Goal: Information Seeking & Learning: Learn about a topic

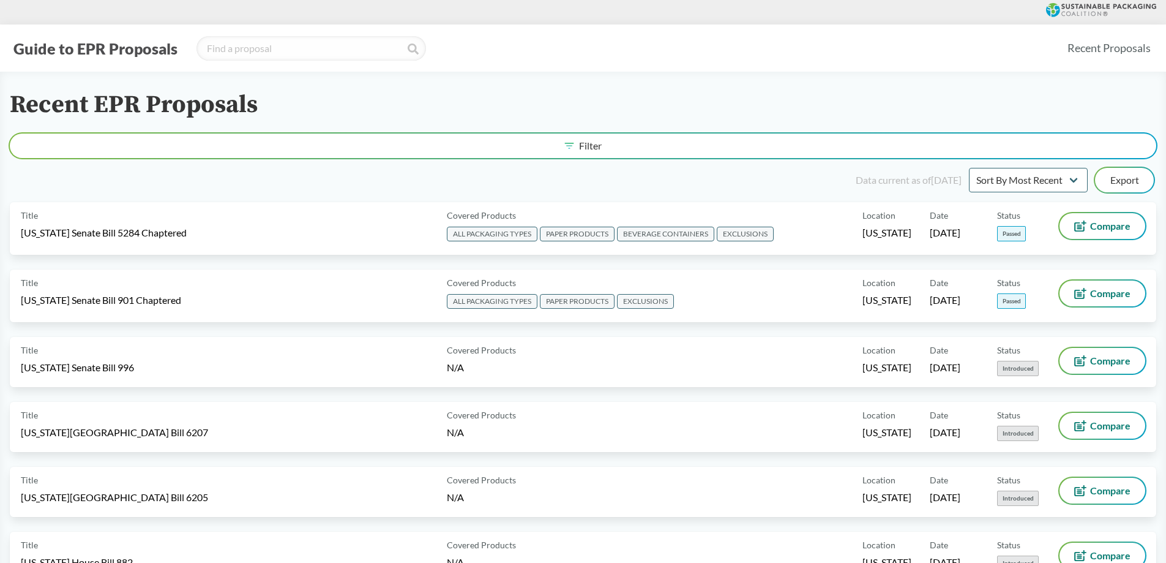
type input "[US_STATE]"
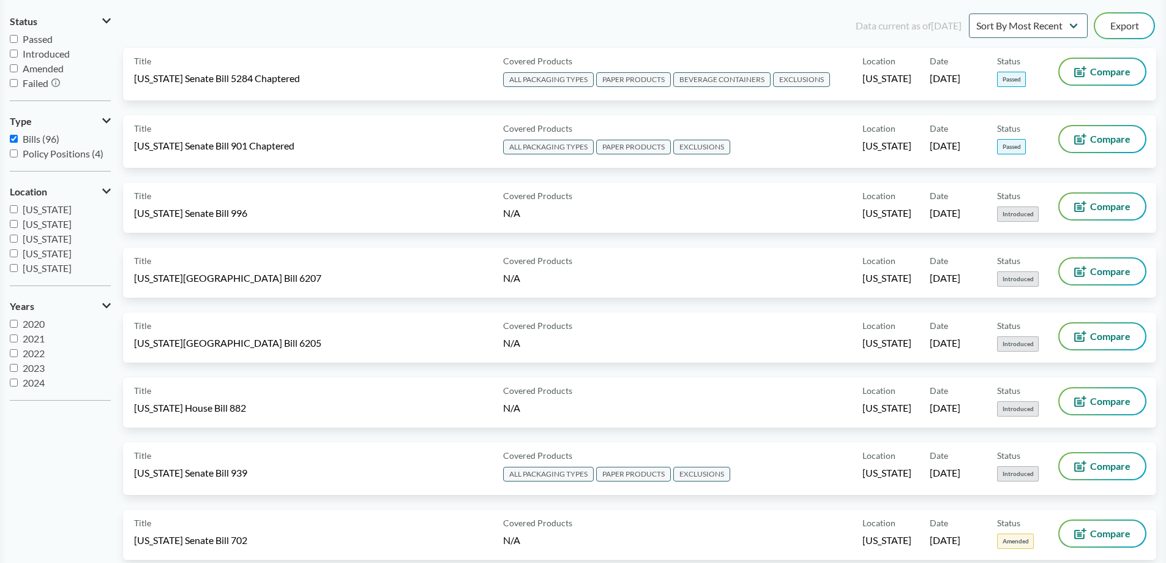
click at [11, 209] on input "[US_STATE]" at bounding box center [14, 209] width 8 height 8
checkbox input "true"
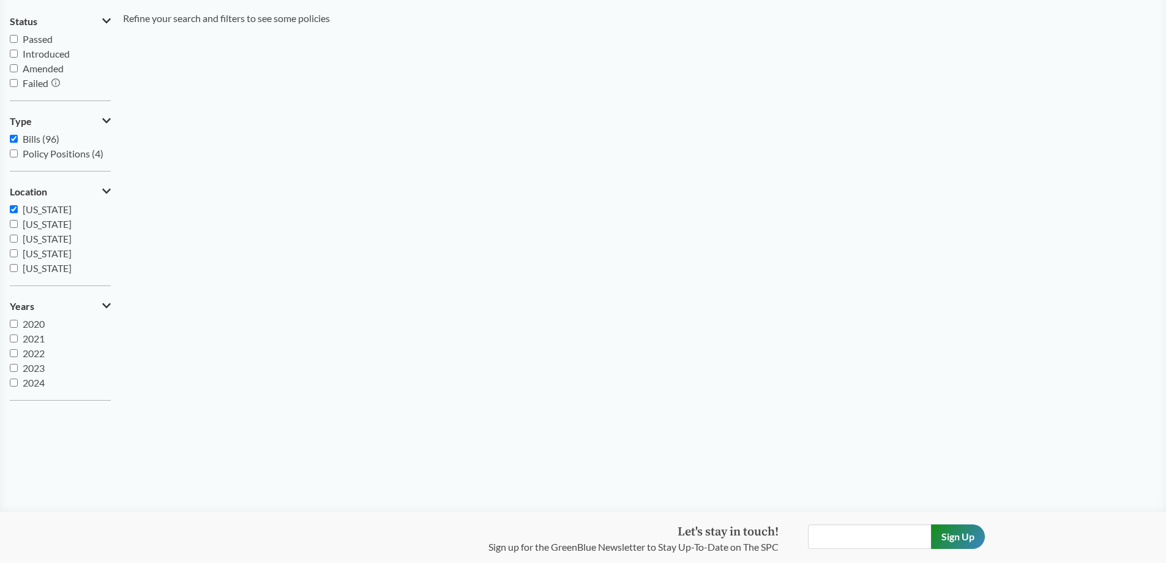
click at [15, 141] on input "Bills (96)" at bounding box center [14, 139] width 8 height 8
checkbox input "false"
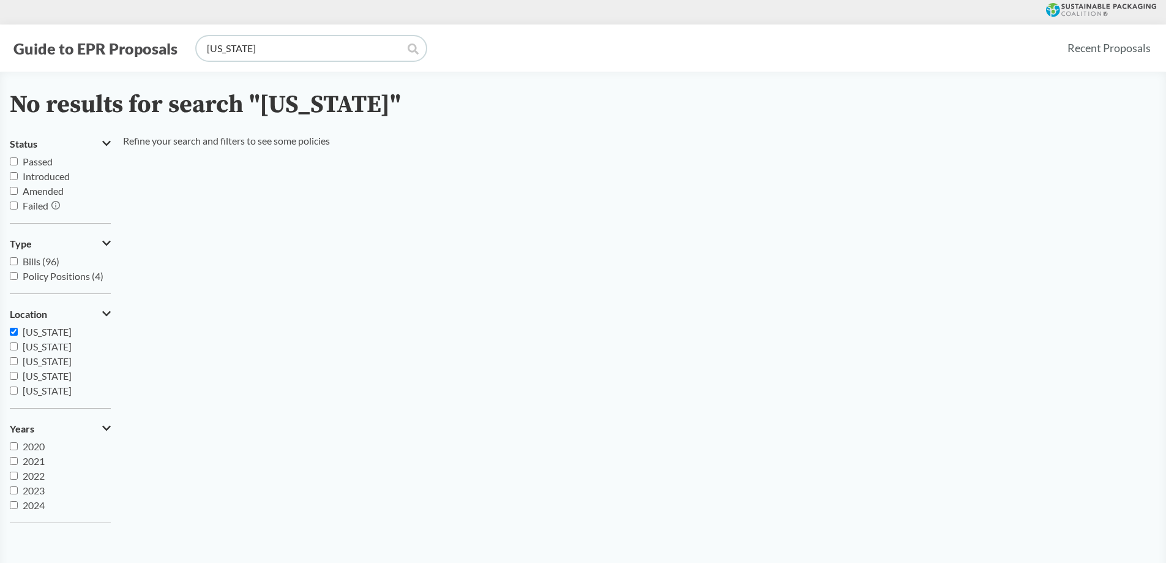
click at [359, 52] on input "[US_STATE]" at bounding box center [312, 48] width 230 height 24
click at [411, 51] on icon at bounding box center [413, 48] width 11 height 11
click at [408, 50] on icon at bounding box center [413, 48] width 11 height 11
click at [399, 50] on input "[US_STATE]" at bounding box center [312, 48] width 230 height 24
click at [400, 50] on input "[US_STATE]" at bounding box center [312, 48] width 230 height 24
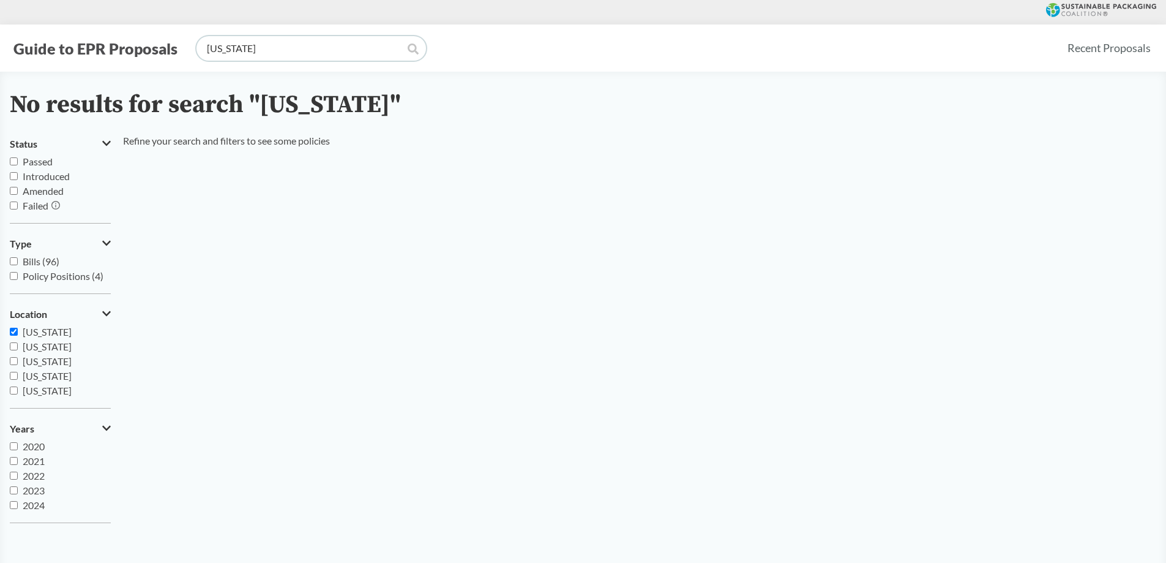
click at [405, 46] on input "[US_STATE]" at bounding box center [312, 48] width 230 height 24
click at [408, 48] on icon at bounding box center [413, 48] width 11 height 11
drag, startPoint x: 289, startPoint y: 48, endPoint x: 71, endPoint y: 25, distance: 219.2
click at [130, 45] on div "Guide to EPR Proposals [US_STATE]" at bounding box center [533, 48] width 1047 height 24
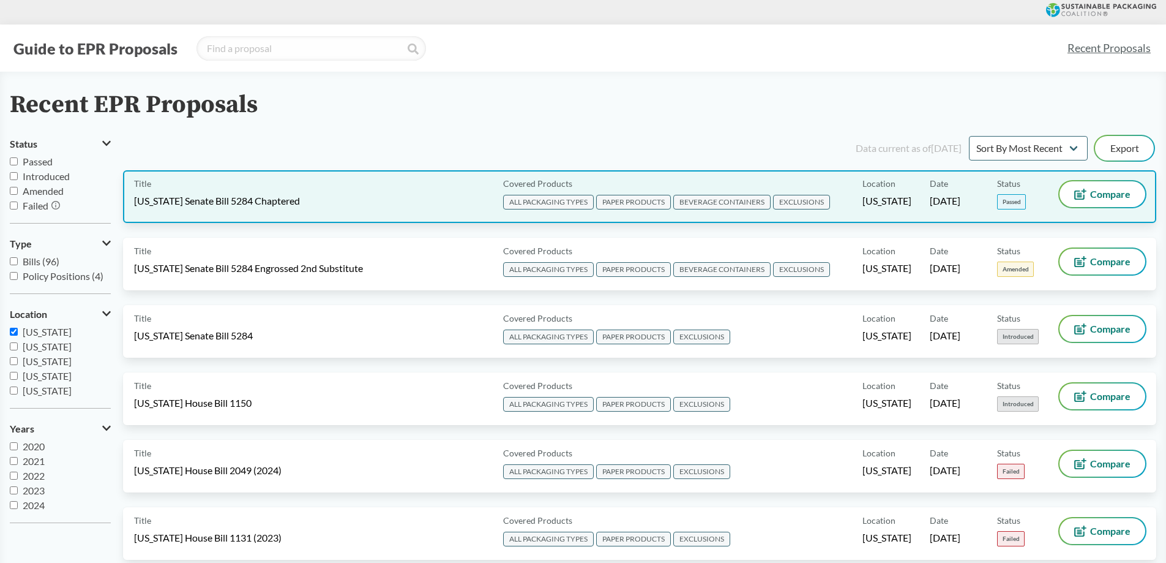
click at [1008, 195] on span "Passed" at bounding box center [1011, 201] width 29 height 15
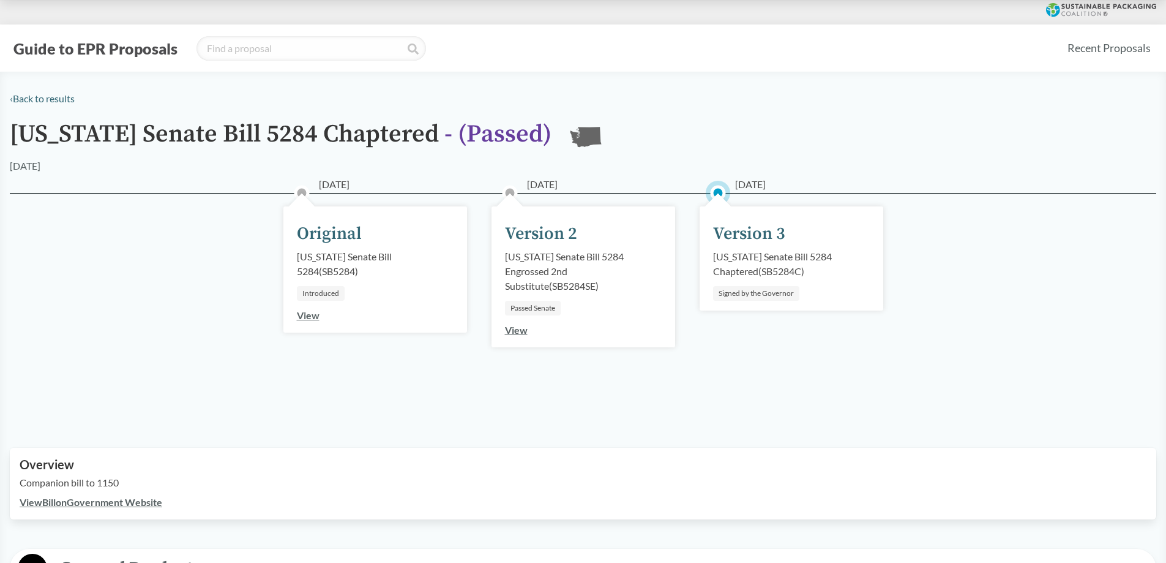
click at [784, 240] on div "Version 3" at bounding box center [749, 234] width 72 height 26
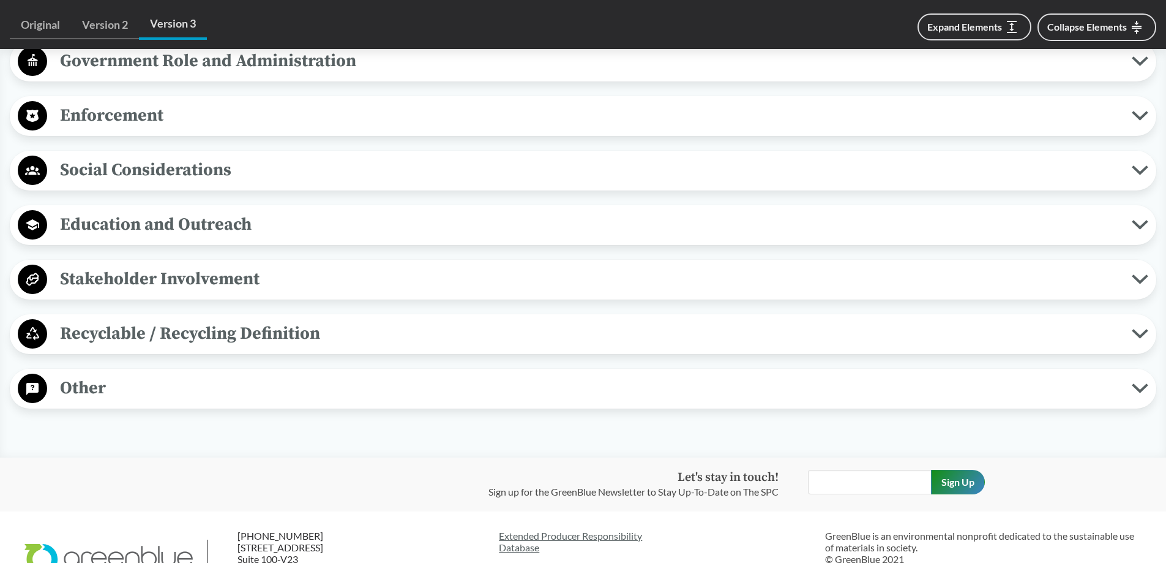
scroll to position [980, 0]
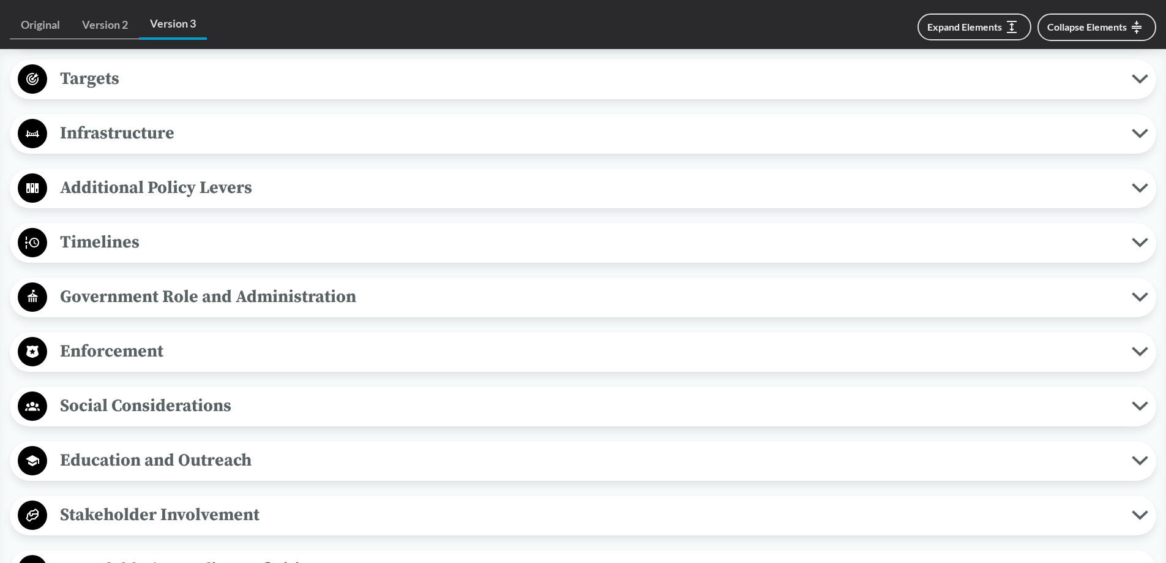
click at [140, 241] on span "Timelines" at bounding box center [589, 242] width 1085 height 28
